Goal: Navigation & Orientation: Find specific page/section

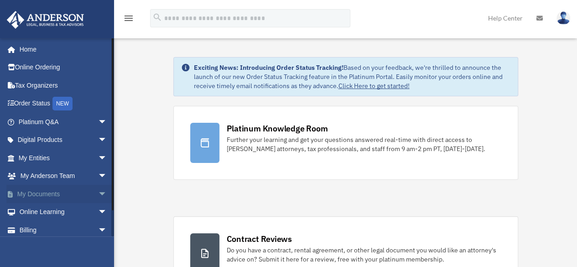
click at [98, 193] on span "arrow_drop_down" at bounding box center [107, 194] width 18 height 19
click at [39, 207] on link "Box" at bounding box center [67, 212] width 108 height 18
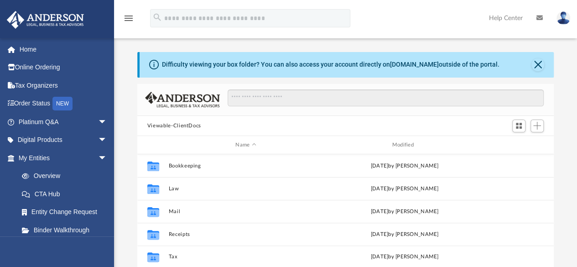
scroll to position [200, 409]
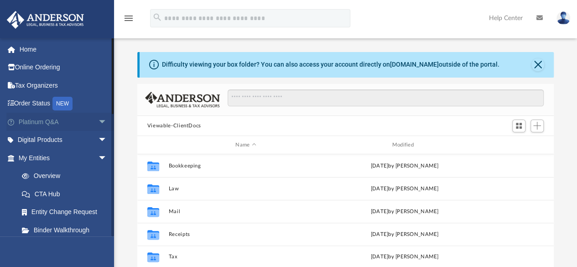
click at [51, 120] on link "Platinum Q&A arrow_drop_down" at bounding box center [63, 122] width 114 height 18
click at [98, 120] on span "arrow_drop_down" at bounding box center [107, 122] width 18 height 19
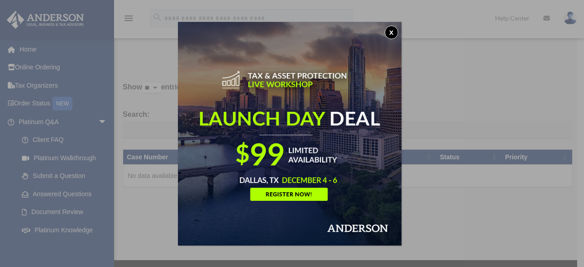
click at [393, 31] on button "x" at bounding box center [391, 33] width 14 height 14
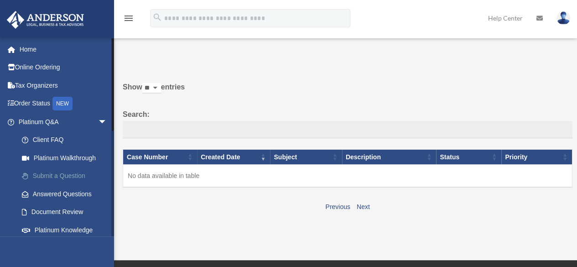
click at [56, 174] on link "Submit a Question" at bounding box center [67, 176] width 108 height 18
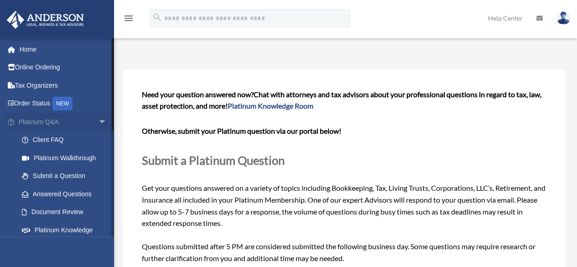
click at [98, 120] on span "arrow_drop_down" at bounding box center [107, 122] width 18 height 19
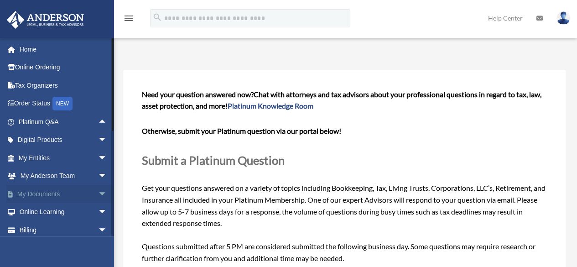
click at [98, 194] on span "arrow_drop_down" at bounding box center [107, 194] width 18 height 19
click at [47, 209] on link "Box" at bounding box center [67, 212] width 108 height 18
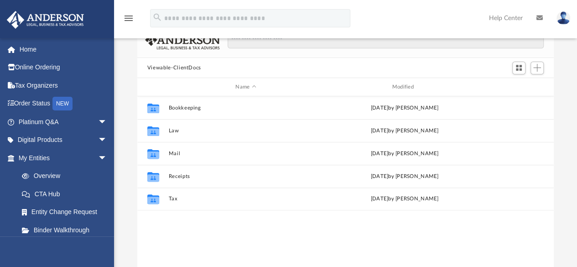
scroll to position [59, 0]
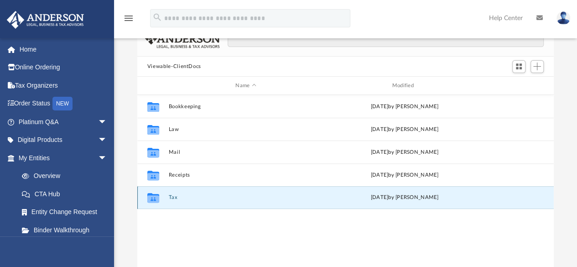
click at [171, 196] on button "Tax" at bounding box center [245, 198] width 155 height 6
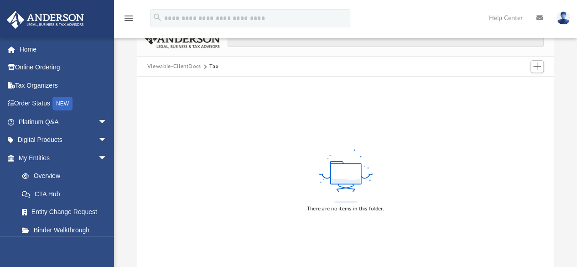
click at [188, 65] on button "Viewable-ClientDocs" at bounding box center [174, 66] width 54 height 8
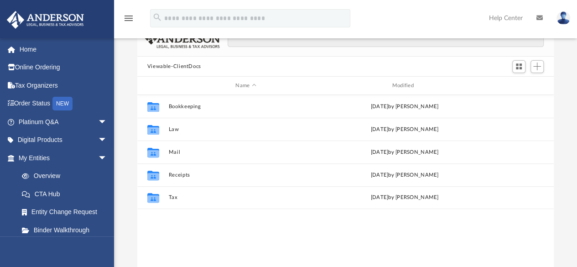
scroll to position [200, 409]
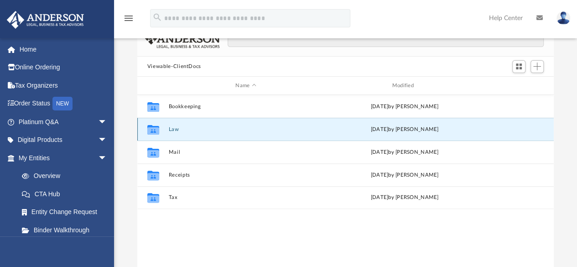
click at [171, 128] on button "Law" at bounding box center [245, 129] width 155 height 6
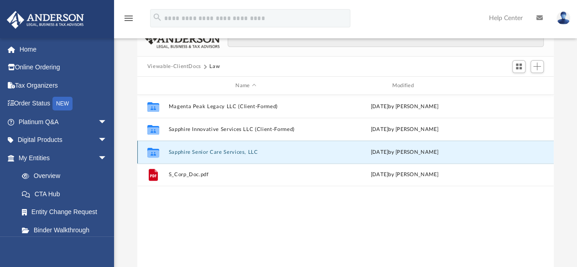
click at [231, 150] on button "Sapphire Senior Care Services, LLC" at bounding box center [245, 152] width 155 height 6
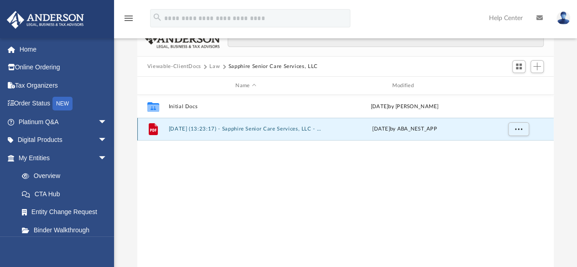
click at [285, 129] on button "[DATE] (13:23:17) - Sapphire Senior Care Services, LLC - EIN Letter from IRS.pdf" at bounding box center [245, 129] width 155 height 6
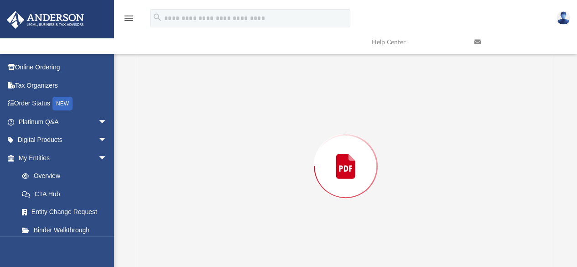
scroll to position [76, 0]
